Goal: Book appointment/travel/reservation

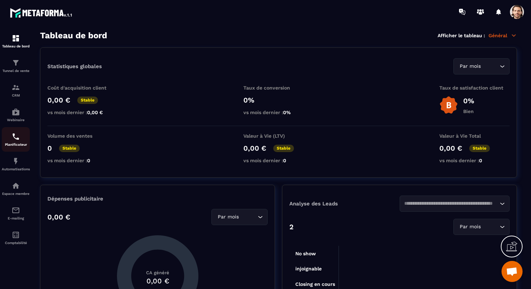
click at [15, 137] on img at bounding box center [16, 136] width 8 height 8
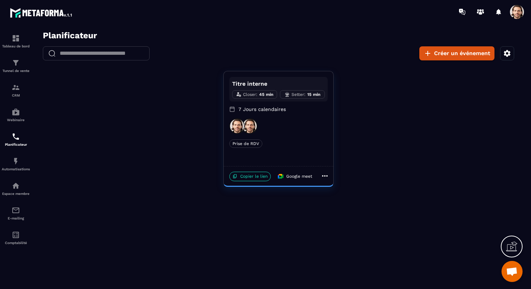
click at [291, 125] on div at bounding box center [278, 125] width 98 height 15
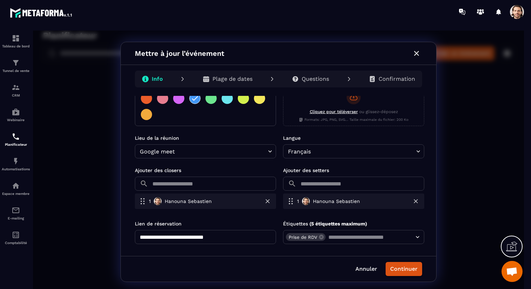
scroll to position [166, 0]
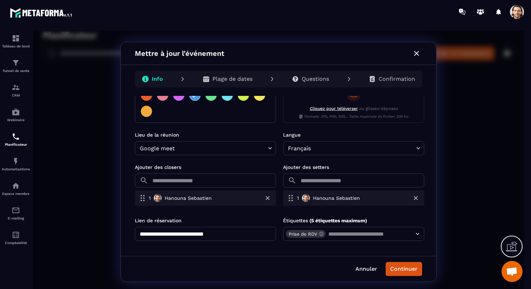
click at [241, 184] on input "text" at bounding box center [213, 180] width 125 height 14
click at [241, 169] on div at bounding box center [278, 162] width 491 height 263
click at [344, 183] on input "text" at bounding box center [361, 180] width 125 height 14
click at [347, 159] on div at bounding box center [278, 162] width 491 height 263
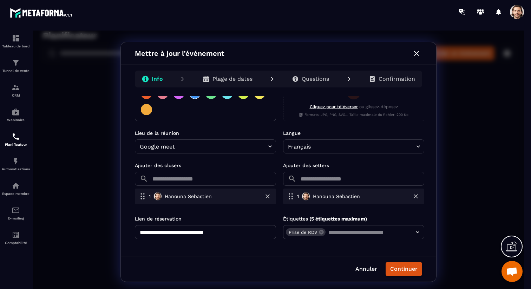
click at [309, 82] on div "Questions" at bounding box center [310, 79] width 48 height 14
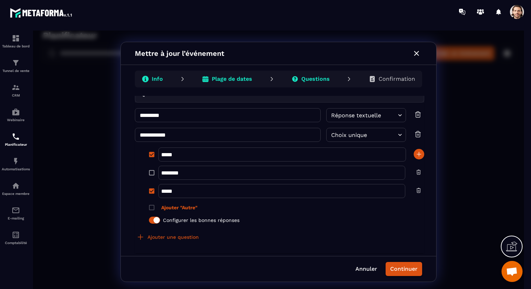
scroll to position [39, 0]
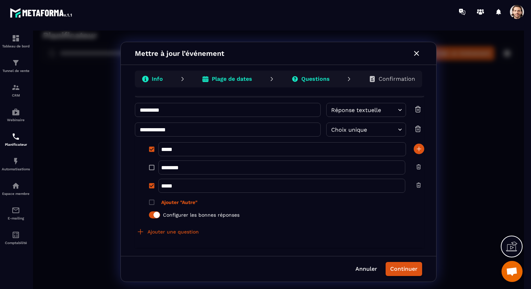
click at [414, 53] on icon "button" at bounding box center [416, 53] width 8 height 8
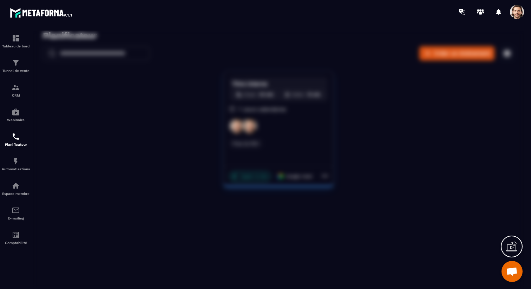
scroll to position [0, 0]
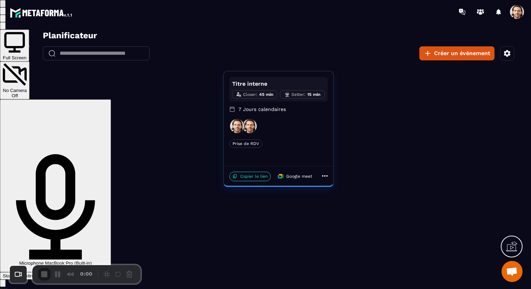
click at [35, 273] on span "Start Recording" at bounding box center [19, 275] width 33 height 5
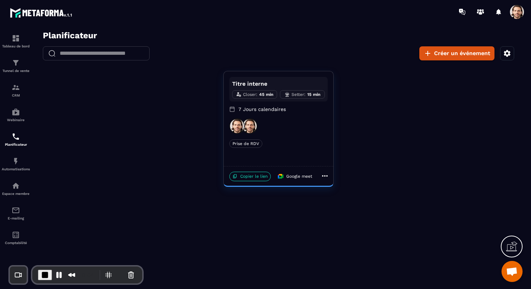
click at [270, 128] on div at bounding box center [278, 125] width 98 height 15
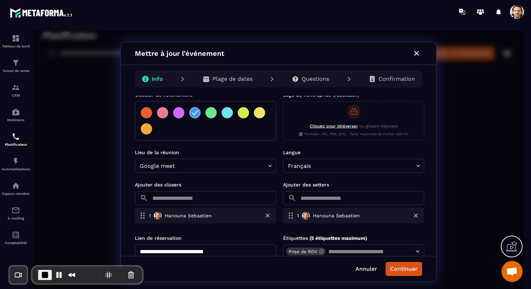
scroll to position [151, 0]
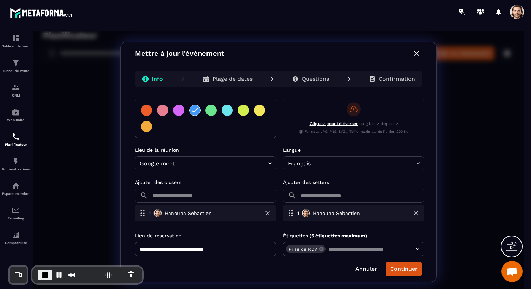
click at [318, 80] on p "Questions" at bounding box center [314, 78] width 27 height 7
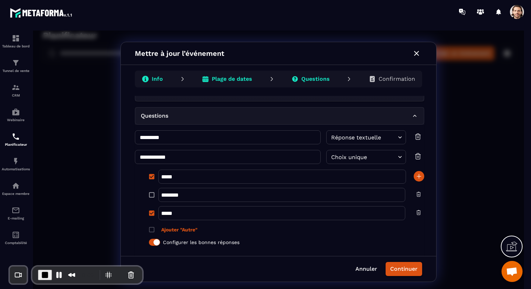
scroll to position [12, 0]
click at [237, 81] on p "Plage de dates" at bounding box center [232, 78] width 40 height 7
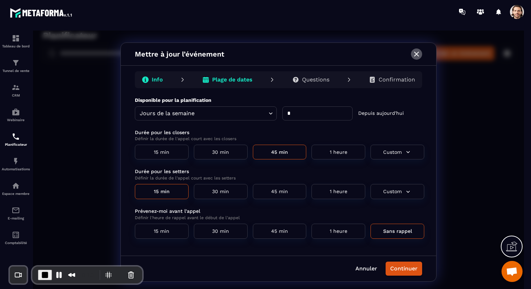
click at [414, 52] on icon "button" at bounding box center [416, 54] width 5 height 5
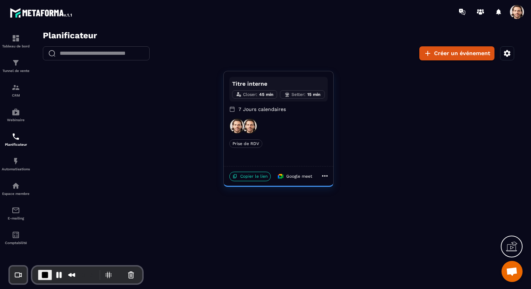
drag, startPoint x: 253, startPoint y: 177, endPoint x: 254, endPoint y: 105, distance: 72.0
click at [253, 177] on p "Copier le lien" at bounding box center [249, 176] width 41 height 9
click at [285, 126] on div at bounding box center [278, 125] width 98 height 15
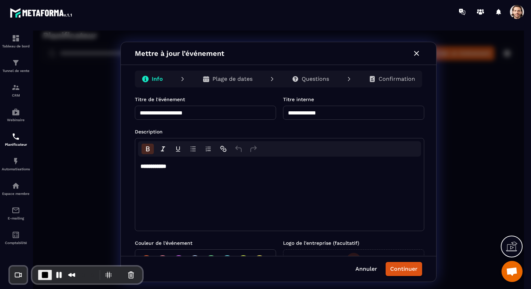
click at [399, 77] on p "Confirmation" at bounding box center [396, 78] width 36 height 7
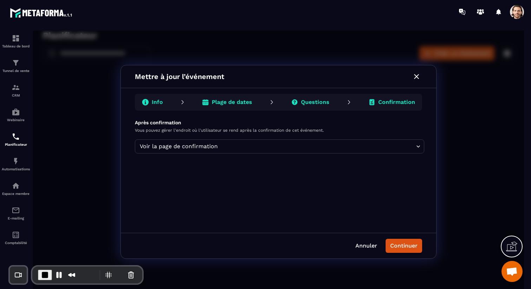
click at [241, 150] on body "Planificateur ​ ​ Créer un événement Titre interne Closer : 45 min Setter : 15 …" at bounding box center [278, 162] width 491 height 263
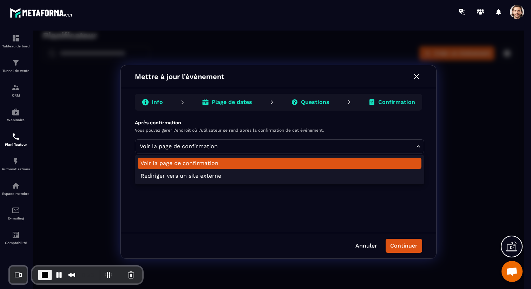
drag, startPoint x: 206, startPoint y: 235, endPoint x: 202, endPoint y: 234, distance: 4.0
click at [206, 235] on div at bounding box center [278, 162] width 491 height 263
click at [185, 147] on body "Planificateur ​ ​ Créer un événement Titre interne Closer : 45 min Setter : 15 …" at bounding box center [278, 162] width 491 height 263
click at [240, 210] on div at bounding box center [278, 162] width 491 height 263
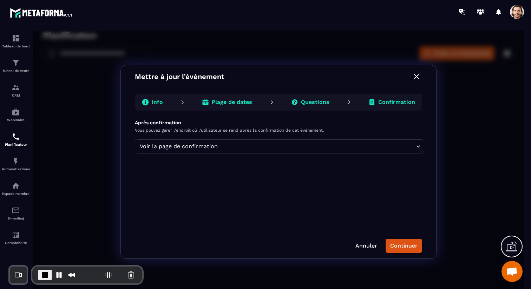
drag, startPoint x: 368, startPoint y: 243, endPoint x: 350, endPoint y: 36, distance: 207.2
click at [368, 239] on button "Annuler" at bounding box center [366, 246] width 30 height 14
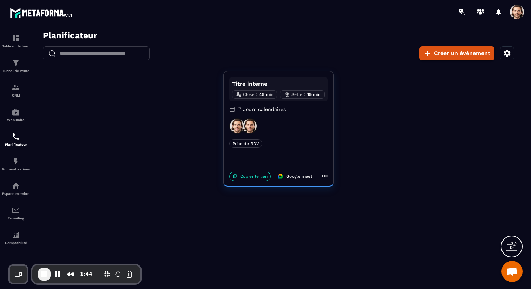
click at [278, 132] on div at bounding box center [278, 125] width 98 height 15
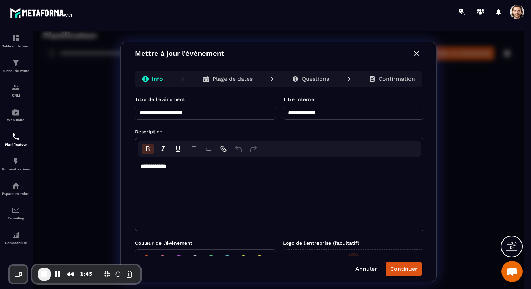
click at [388, 82] on p "Confirmation" at bounding box center [396, 78] width 36 height 7
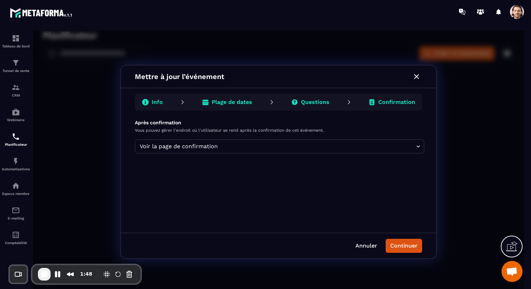
drag, startPoint x: 184, startPoint y: 124, endPoint x: 221, endPoint y: 123, distance: 36.5
click at [221, 123] on p "Après confirmation" at bounding box center [279, 122] width 289 height 7
click at [159, 148] on body "Planificateur ​ ​ Créer un événement Titre interne Closer : 45 min Setter : 15 …" at bounding box center [278, 162] width 491 height 263
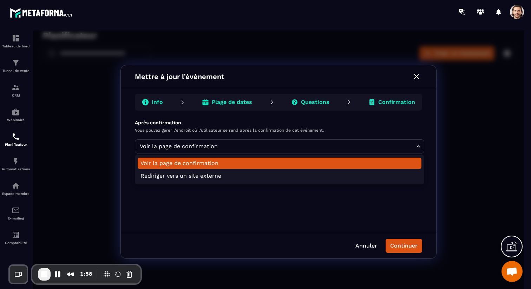
drag, startPoint x: 136, startPoint y: 214, endPoint x: 130, endPoint y: 188, distance: 26.4
click at [136, 212] on div at bounding box center [278, 162] width 491 height 263
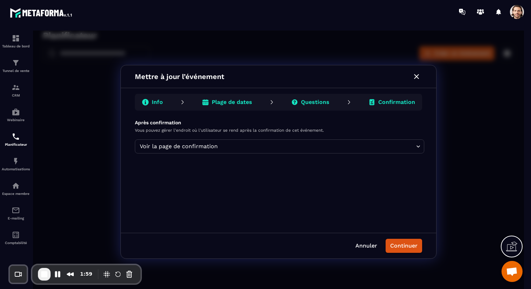
click at [419, 81] on button "button" at bounding box center [416, 76] width 11 height 11
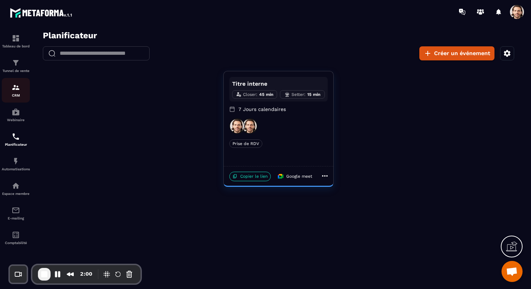
click at [21, 91] on div "CRM" at bounding box center [16, 90] width 28 height 14
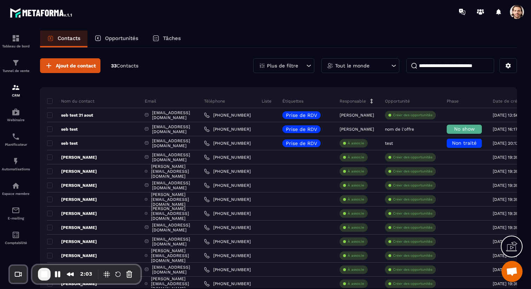
click at [161, 42] on div "Tâches" at bounding box center [166, 39] width 42 height 17
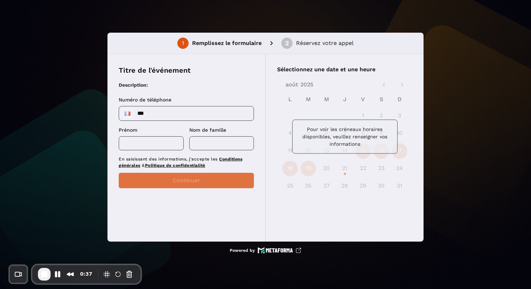
click at [175, 115] on input "***" at bounding box center [186, 113] width 134 height 14
type input "**********"
click at [164, 140] on input "text" at bounding box center [151, 143] width 65 height 14
type input "***"
click at [218, 136] on input "text" at bounding box center [221, 143] width 65 height 14
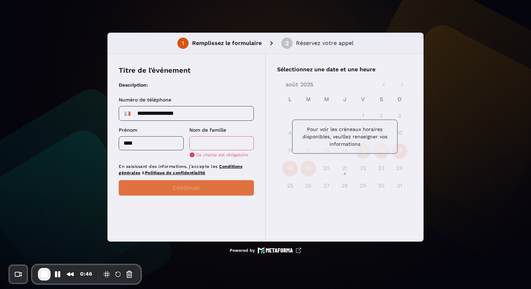
click at [208, 142] on input "text" at bounding box center [221, 143] width 65 height 14
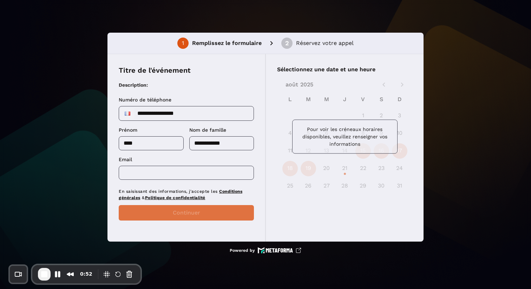
type input "**********"
click at [173, 178] on input "text" at bounding box center [186, 173] width 135 height 14
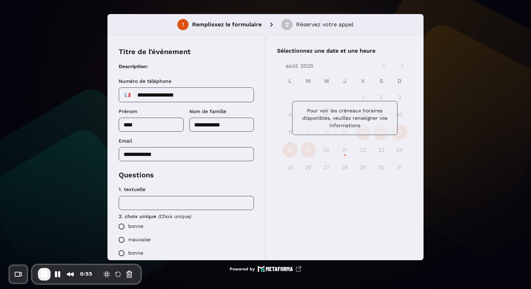
scroll to position [2, 0]
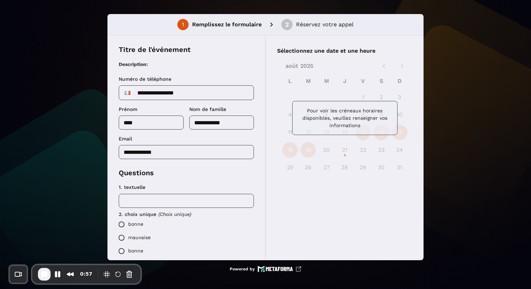
type input "**********"
click at [147, 202] on input "text" at bounding box center [186, 201] width 135 height 14
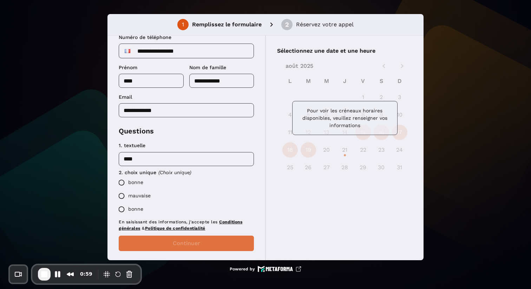
scroll to position [48, 0]
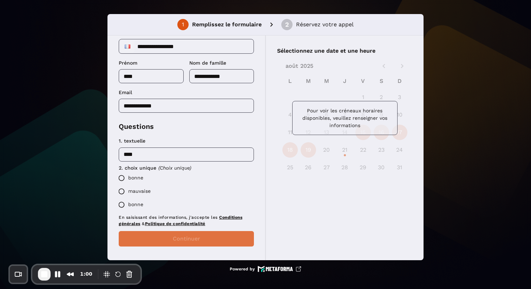
type input "****"
click at [139, 176] on label "bonne" at bounding box center [184, 177] width 139 height 13
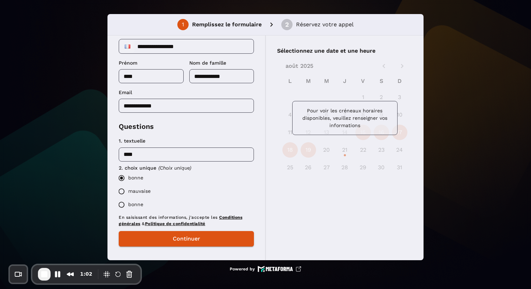
click at [138, 191] on label "mauvaise" at bounding box center [184, 191] width 139 height 13
click at [159, 239] on button "Continuer" at bounding box center [186, 238] width 135 height 15
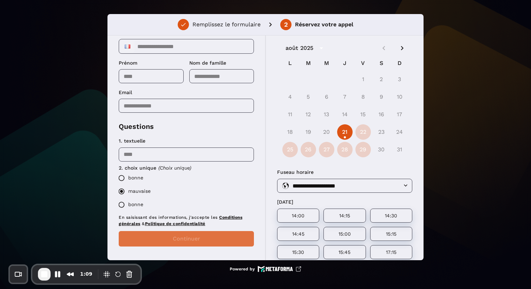
scroll to position [19, 0]
click at [292, 146] on button "25" at bounding box center [289, 147] width 15 height 15
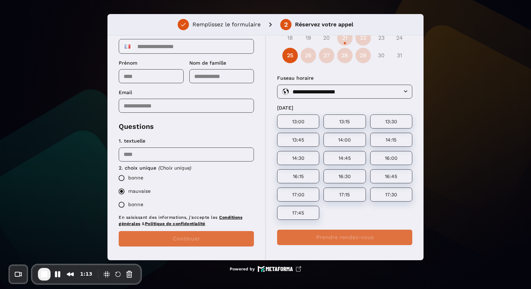
scroll to position [110, 0]
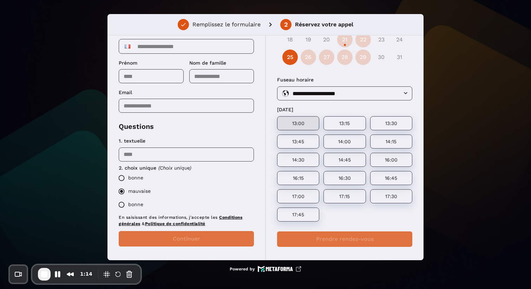
click at [304, 121] on p "13:00" at bounding box center [297, 123] width 25 height 6
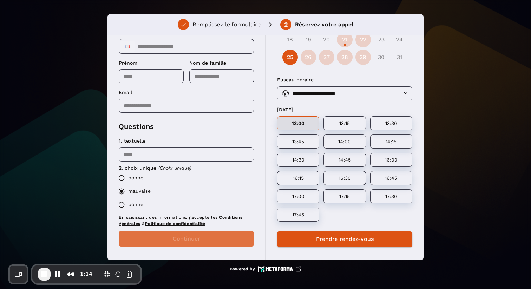
scroll to position [114, 0]
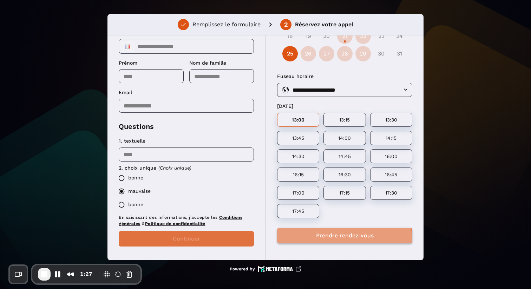
click at [337, 238] on button "Prendre rendez-vous" at bounding box center [344, 235] width 135 height 15
